Goal: Task Accomplishment & Management: Manage account settings

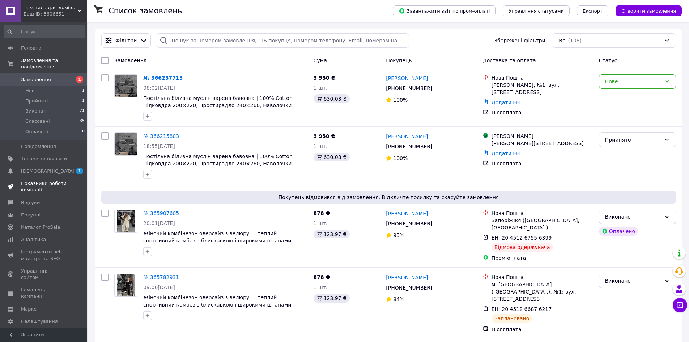
click at [54, 180] on span "Показники роботи компанії" at bounding box center [44, 186] width 46 height 13
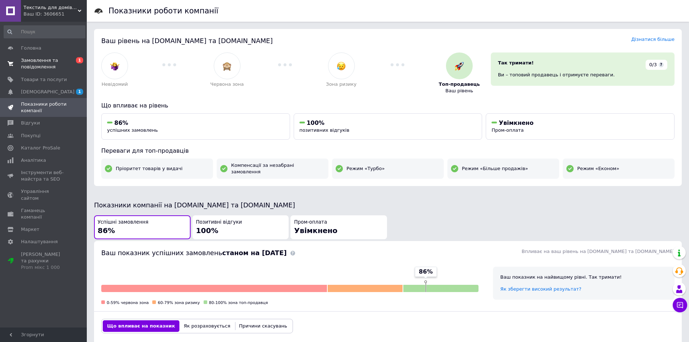
click at [63, 65] on span "Замовлення та повідомлення" at bounding box center [44, 63] width 46 height 13
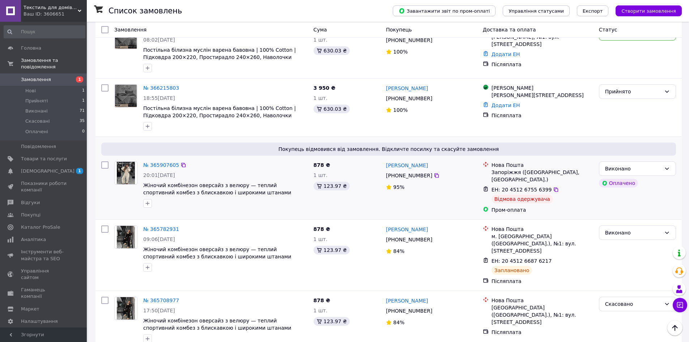
scroll to position [97, 0]
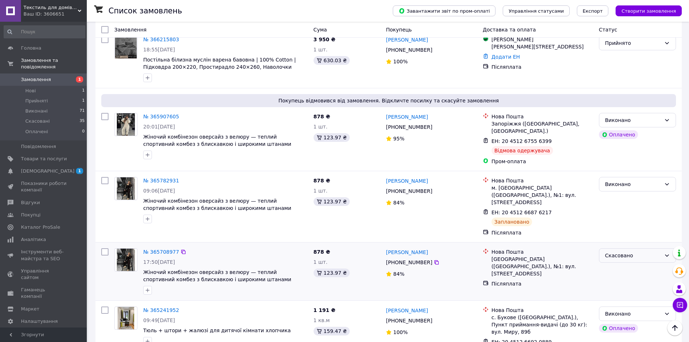
click at [630, 251] on div "Скасовано" at bounding box center [633, 255] width 56 height 8
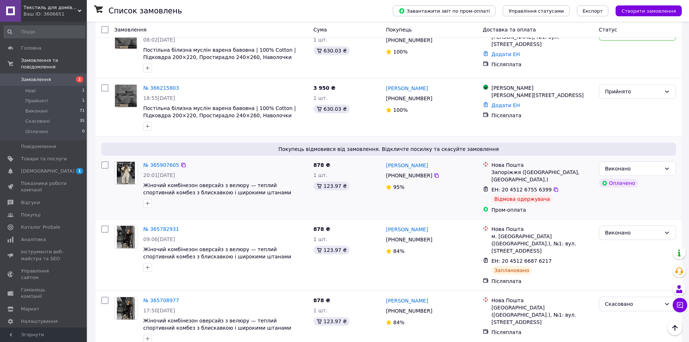
scroll to position [0, 0]
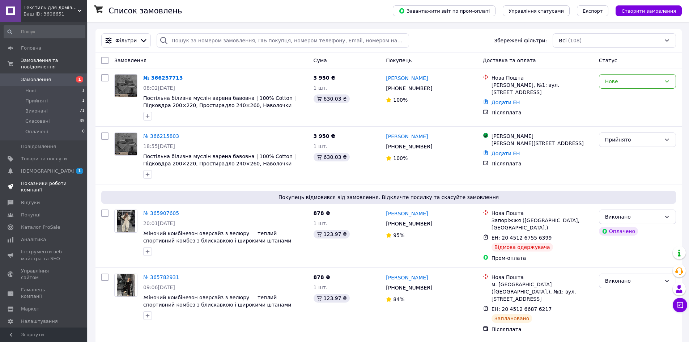
click at [57, 180] on span "Показники роботи компанії" at bounding box center [44, 186] width 46 height 13
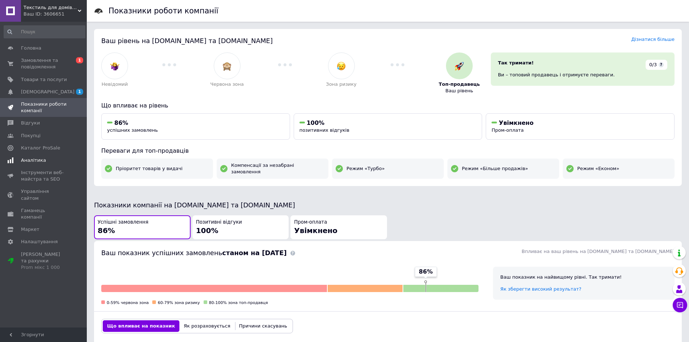
click at [46, 161] on span "Аналітика" at bounding box center [44, 160] width 46 height 7
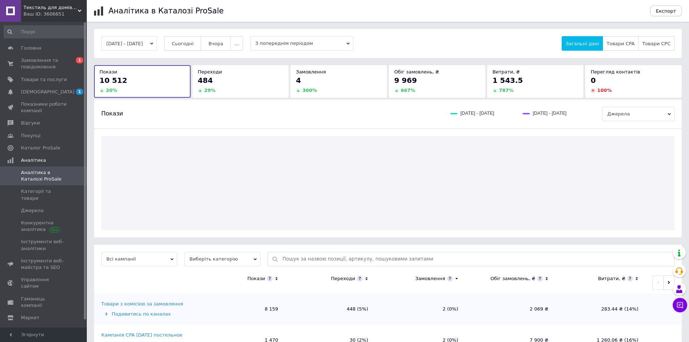
click at [194, 42] on span "Сьогодні" at bounding box center [183, 43] width 22 height 5
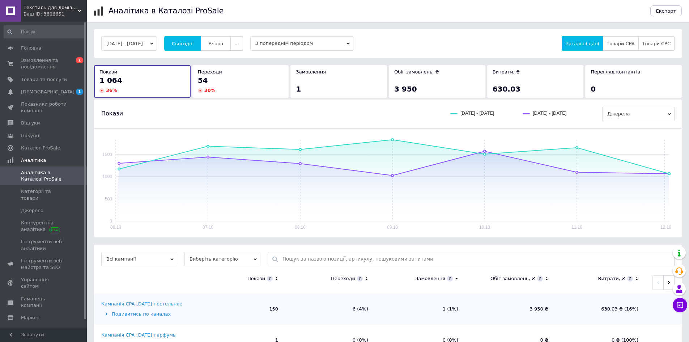
click at [221, 41] on span "Вчора" at bounding box center [215, 43] width 15 height 5
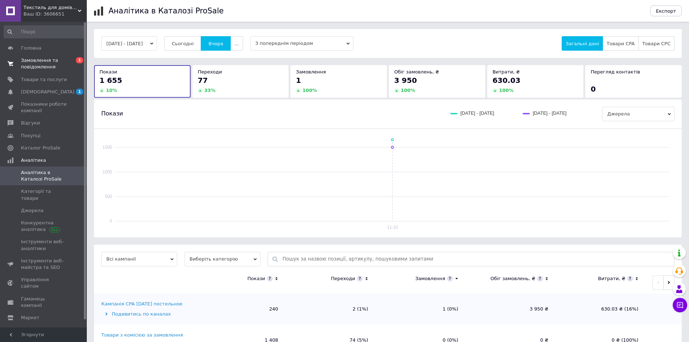
click at [54, 67] on span "Замовлення та повідомлення" at bounding box center [44, 63] width 46 height 13
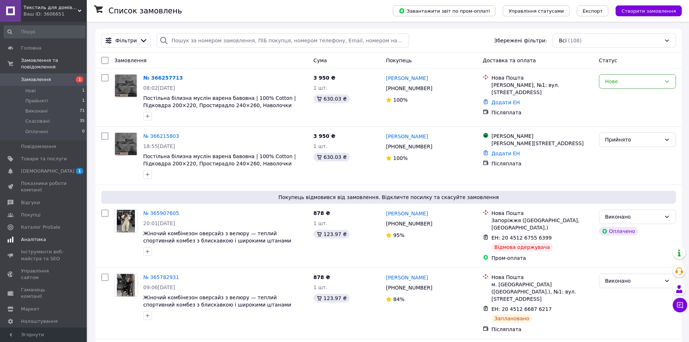
click at [37, 233] on link "Аналітика" at bounding box center [44, 239] width 89 height 12
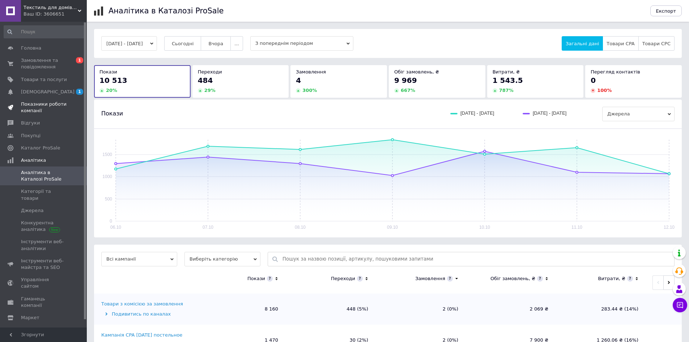
click at [47, 106] on span "Показники роботи компанії" at bounding box center [44, 107] width 46 height 13
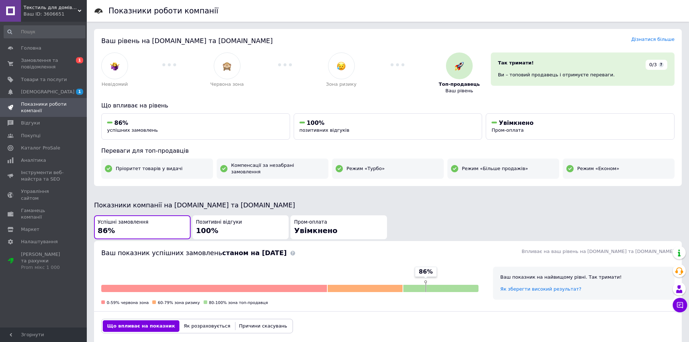
drag, startPoint x: 169, startPoint y: 67, endPoint x: 179, endPoint y: 69, distance: 10.7
click at [179, 69] on div at bounding box center [169, 64] width 82 height 25
click at [45, 93] on span "[DEMOGRAPHIC_DATA]" at bounding box center [48, 92] width 54 height 7
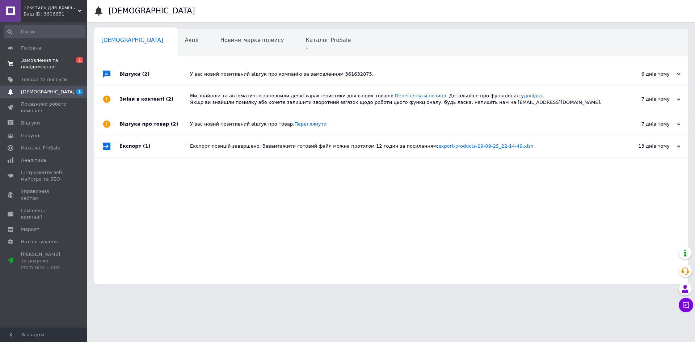
click at [67, 60] on span "Замовлення та повідомлення" at bounding box center [44, 63] width 46 height 13
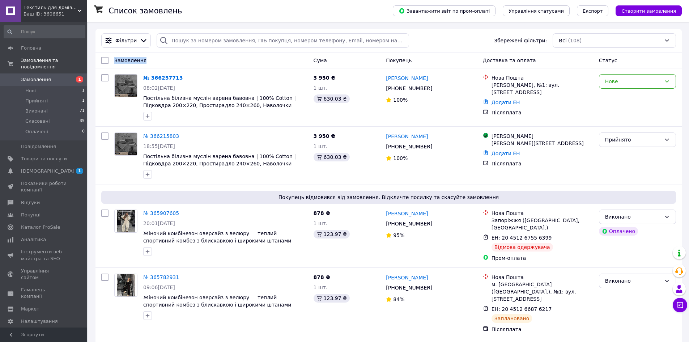
drag, startPoint x: 124, startPoint y: 59, endPoint x: 145, endPoint y: 59, distance: 21.3
click at [145, 59] on div "Замовлення" at bounding box center [210, 60] width 199 height 13
click at [150, 59] on div "Замовлення" at bounding box center [210, 60] width 199 height 13
drag, startPoint x: 150, startPoint y: 59, endPoint x: 115, endPoint y: 64, distance: 35.5
click at [115, 64] on div "Замовлення" at bounding box center [210, 60] width 199 height 13
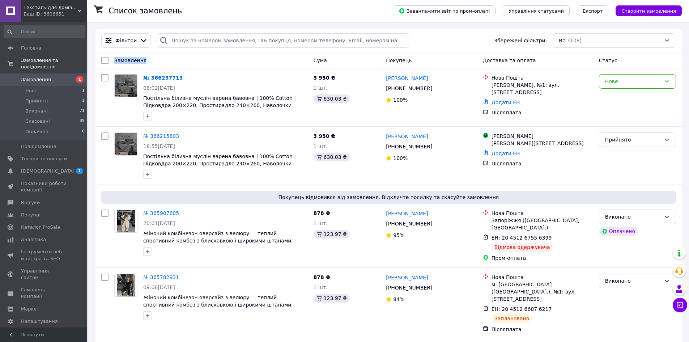
click at [166, 59] on div "Замовлення" at bounding box center [210, 60] width 199 height 13
drag, startPoint x: 499, startPoint y: 238, endPoint x: 542, endPoint y: 241, distance: 43.5
click at [542, 241] on span "ЕН: 20 4512 6755 6399" at bounding box center [522, 238] width 60 height 6
click at [564, 245] on div "ЕН: 20 4512 6755 6399 Відмова одержувача" at bounding box center [542, 243] width 105 height 20
click at [553, 239] on icon at bounding box center [556, 238] width 6 height 6
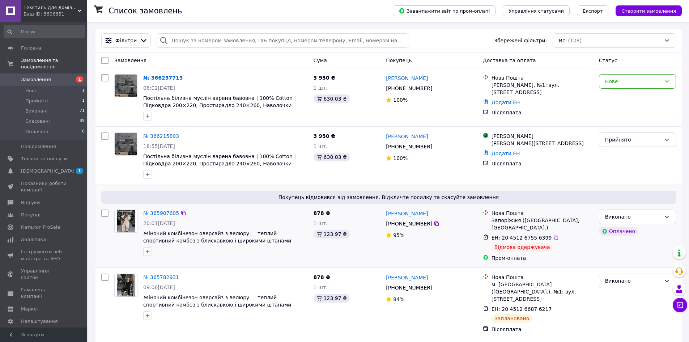
click at [410, 215] on link "[PERSON_NAME]" at bounding box center [407, 213] width 42 height 7
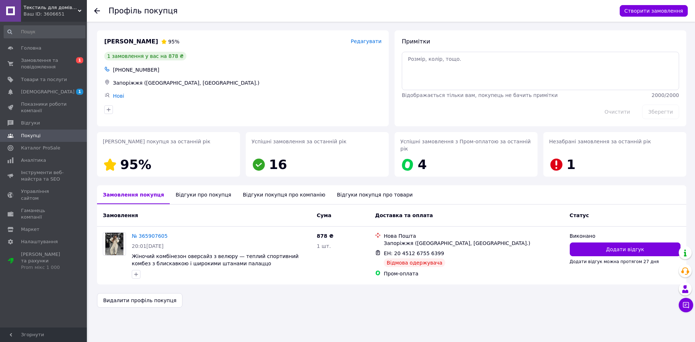
click at [199, 190] on div "Відгуки про покупця" at bounding box center [203, 194] width 67 height 19
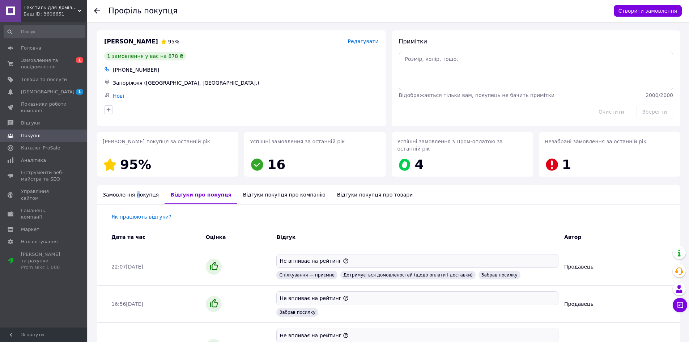
click at [133, 188] on div "Замовлення покупця" at bounding box center [131, 194] width 68 height 19
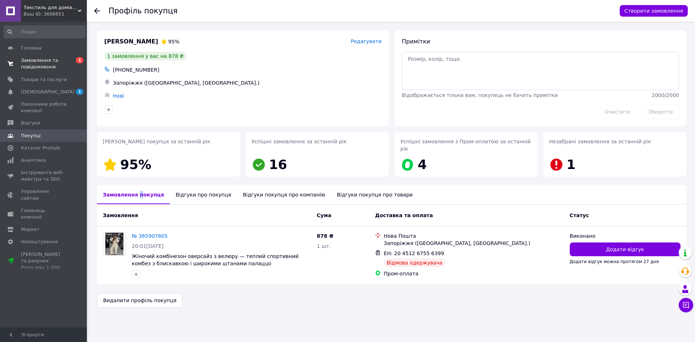
click at [40, 60] on span "Замовлення та повідомлення" at bounding box center [44, 63] width 46 height 13
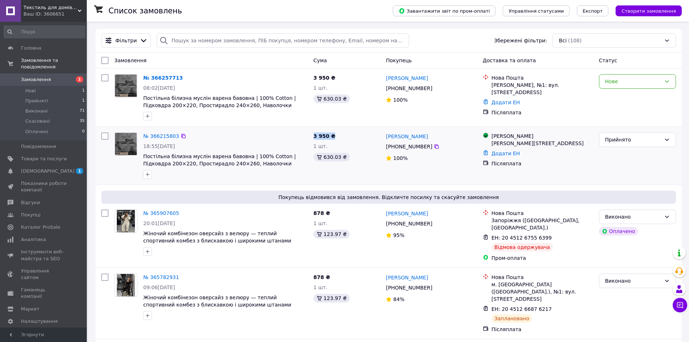
drag, startPoint x: 310, startPoint y: 137, endPoint x: 338, endPoint y: 137, distance: 27.5
click at [338, 137] on div "3 950 ₴ 1 шт. 630.03 ₴" at bounding box center [347, 156] width 73 height 52
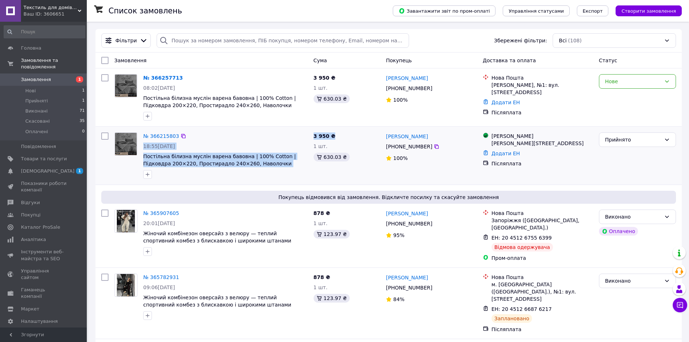
drag, startPoint x: 338, startPoint y: 137, endPoint x: 299, endPoint y: 139, distance: 38.7
click at [299, 139] on div "№ 366215803 18:55[DATE] Постільна білизна муслін варена бавовна | 100% Cotton |…" at bounding box center [388, 156] width 581 height 52
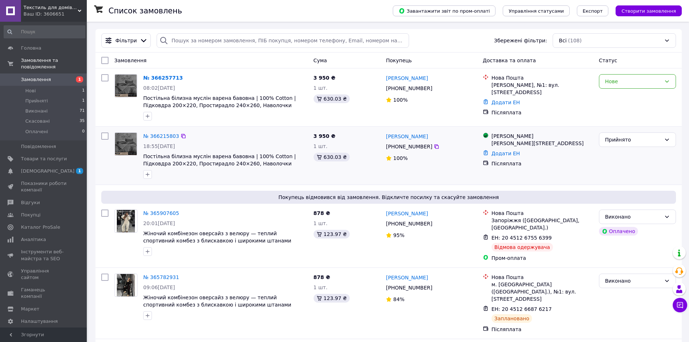
click at [299, 139] on div "№ 366215803" at bounding box center [226, 136] width 166 height 9
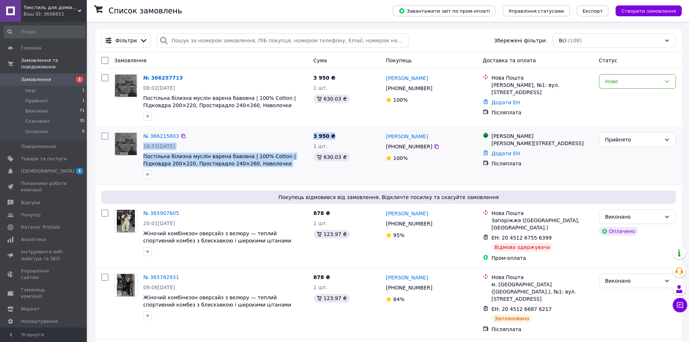
drag, startPoint x: 312, startPoint y: 137, endPoint x: 331, endPoint y: 136, distance: 18.8
click at [331, 136] on div "№ 366215803 18:55[DATE] Постільна білизна муслін варена бавовна | 100% Cotton |…" at bounding box center [388, 156] width 581 height 52
click at [339, 136] on div "3 950 ₴ 1 шт. 630.03 ₴" at bounding box center [347, 156] width 73 height 52
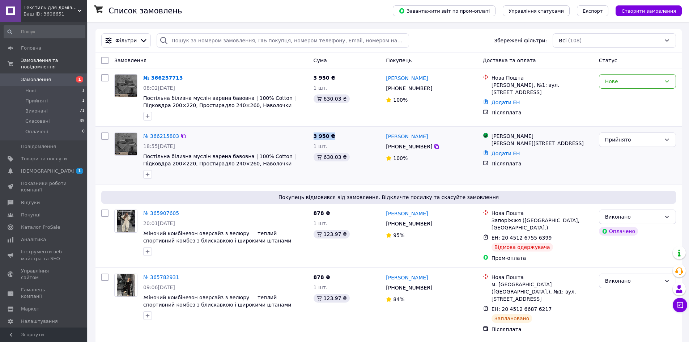
drag, startPoint x: 315, startPoint y: 136, endPoint x: 331, endPoint y: 136, distance: 15.9
click at [331, 136] on span "3 950 ₴" at bounding box center [325, 136] width 22 height 6
click at [341, 137] on div "3 950 ₴ 1 шт. 630.03 ₴" at bounding box center [347, 156] width 73 height 52
drag, startPoint x: 313, startPoint y: 77, endPoint x: 334, endPoint y: 79, distance: 21.8
click at [334, 79] on div "3 950 ₴ 1 шт. 630.03 ₴" at bounding box center [347, 97] width 73 height 52
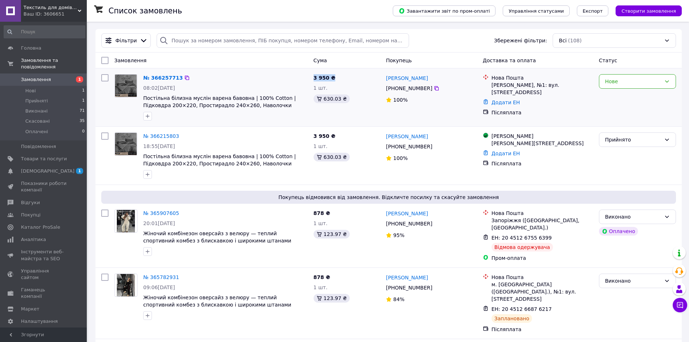
click at [340, 80] on div "3 950 ₴ 1 шт. 630.03 ₴" at bounding box center [347, 97] width 73 height 52
